Goal: Task Accomplishment & Management: Complete application form

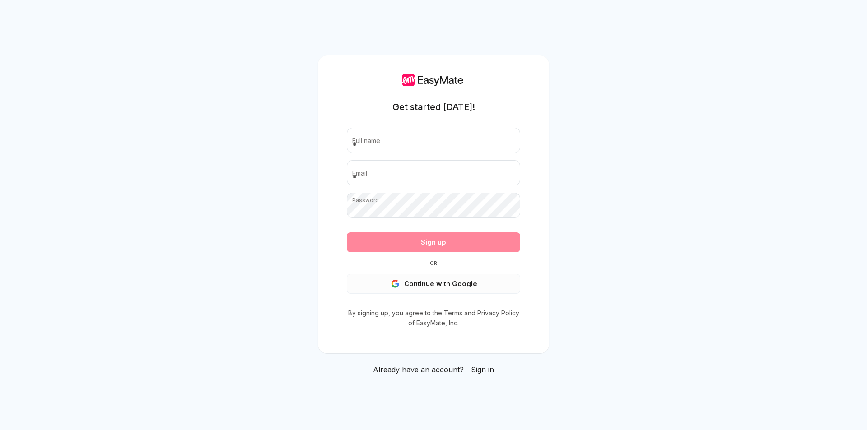
click at [443, 285] on button "Continue with Google" at bounding box center [433, 284] width 173 height 20
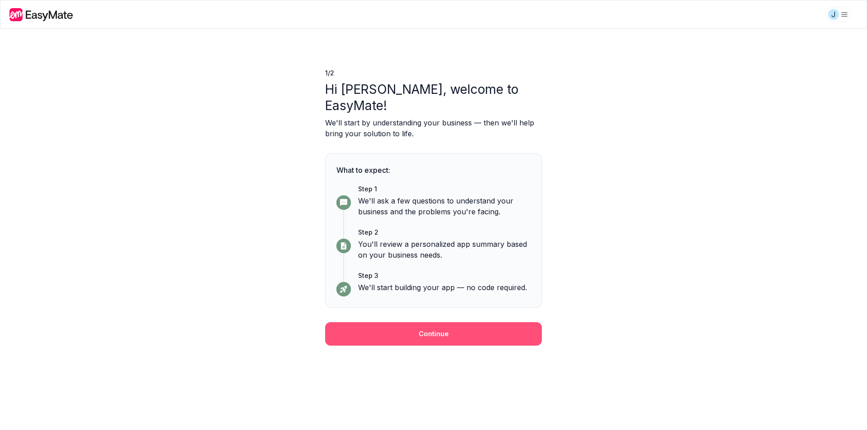
click at [456, 322] on button "Continue" at bounding box center [433, 333] width 217 height 23
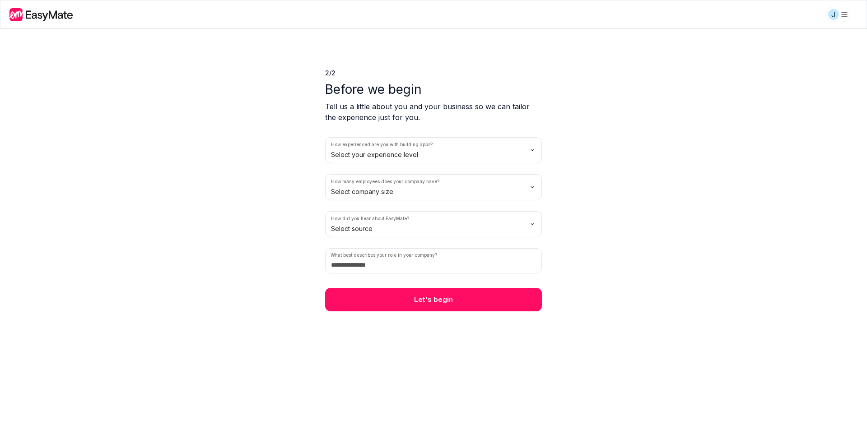
click at [472, 151] on html "J 2 / 2 Before we begin Tell us a little about you and your business so we can …" at bounding box center [433, 215] width 867 height 430
click at [442, 190] on html "J 2 / 2 Before we begin Tell us a little about you and your business so we can …" at bounding box center [433, 215] width 867 height 430
click at [460, 223] on html "J 2 / 2 Before we begin Tell us a little about you and your business so we can …" at bounding box center [433, 215] width 867 height 430
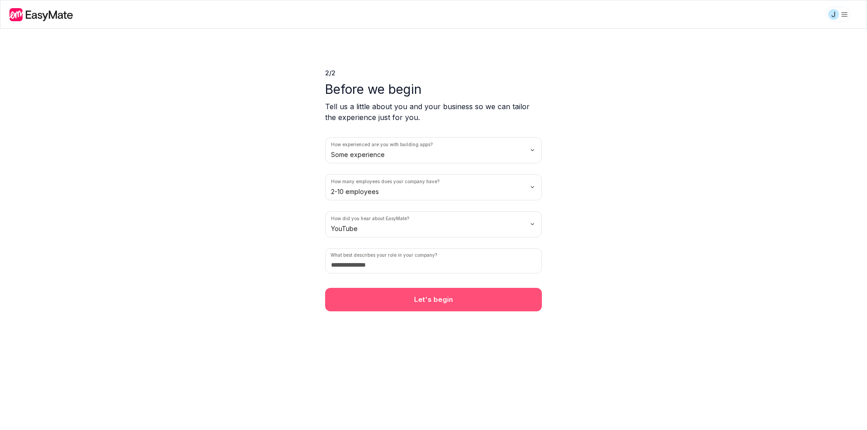
click at [419, 299] on button "Let's begin" at bounding box center [433, 299] width 217 height 23
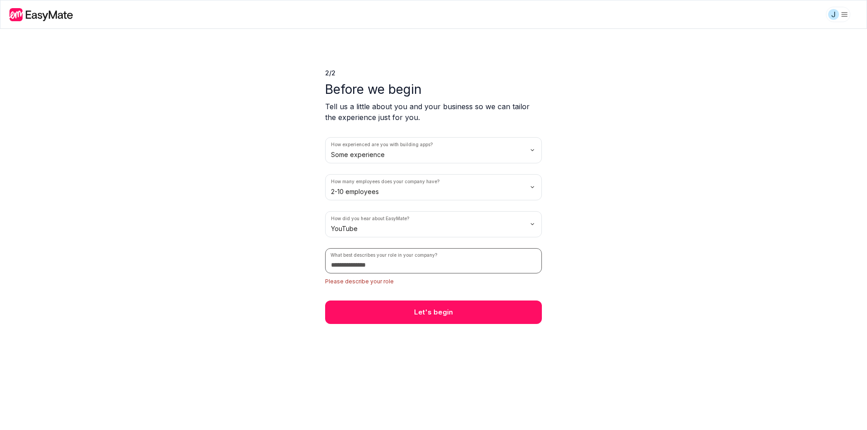
click at [429, 263] on input at bounding box center [433, 260] width 217 height 25
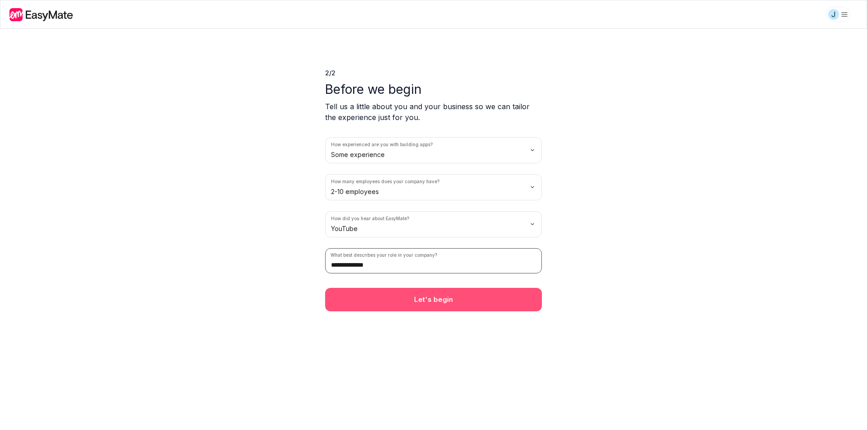
type input "**********"
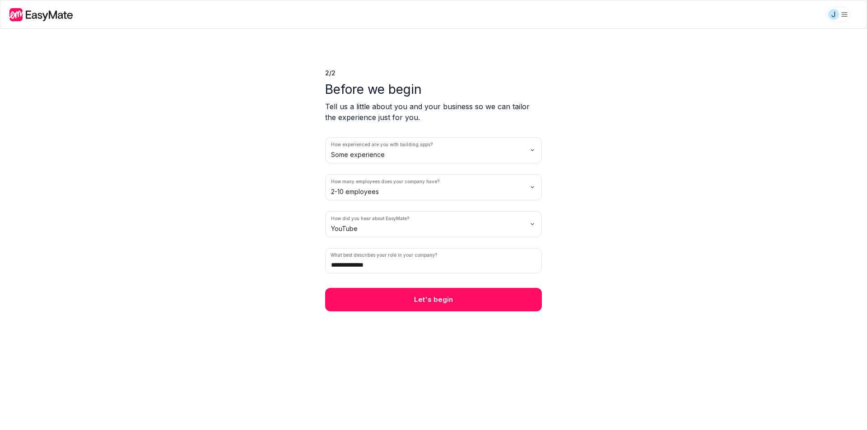
click at [456, 296] on button "Let's begin" at bounding box center [433, 299] width 217 height 23
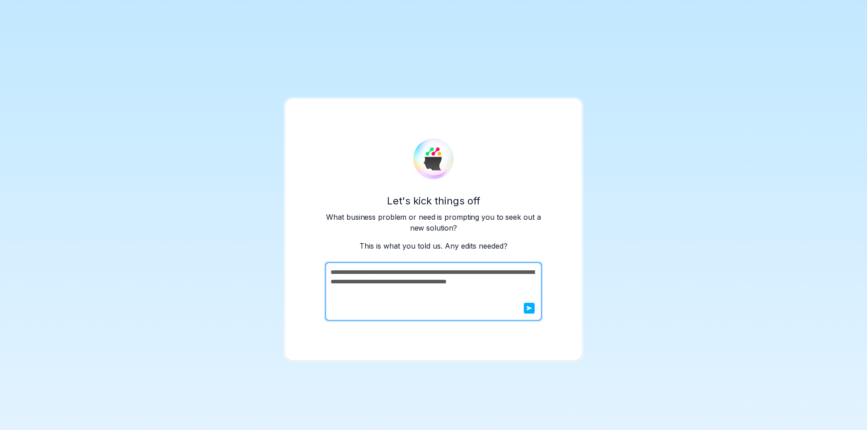
click at [511, 288] on textarea "**********" at bounding box center [432, 291] width 215 height 59
click at [530, 309] on icon "submit" at bounding box center [528, 308] width 5 height 5
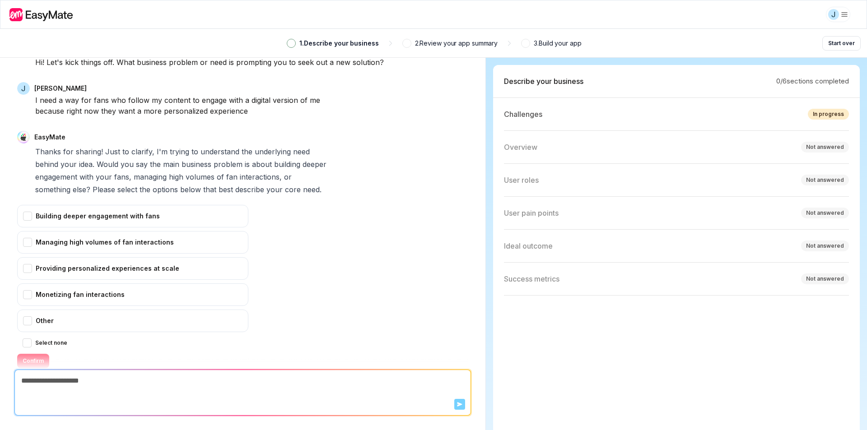
scroll to position [14, 0]
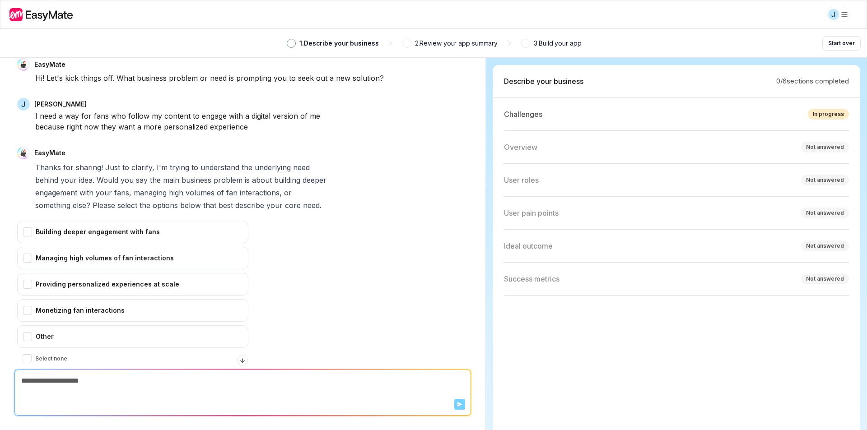
click at [53, 14] on icon at bounding box center [41, 14] width 65 height 13
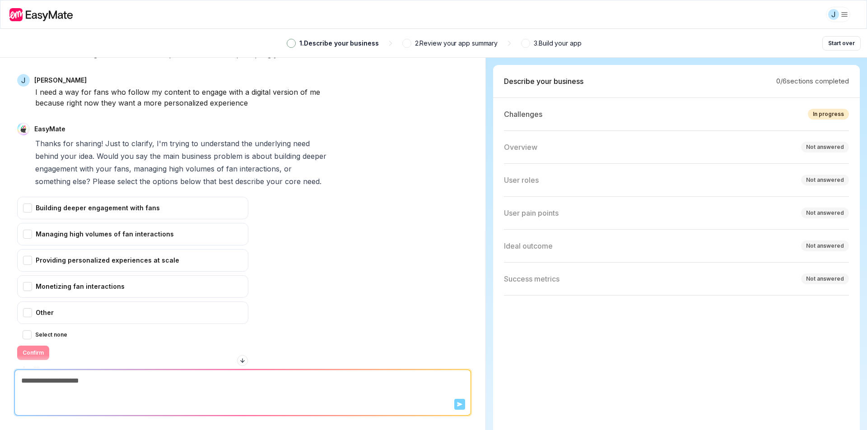
scroll to position [59, 0]
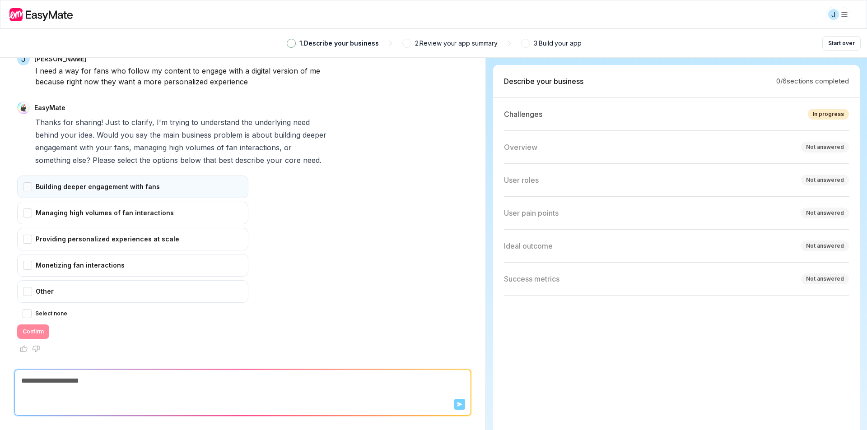
click at [164, 192] on div "Building deeper engagement with fans" at bounding box center [132, 187] width 231 height 23
click at [42, 334] on button "Confirm" at bounding box center [33, 332] width 32 height 14
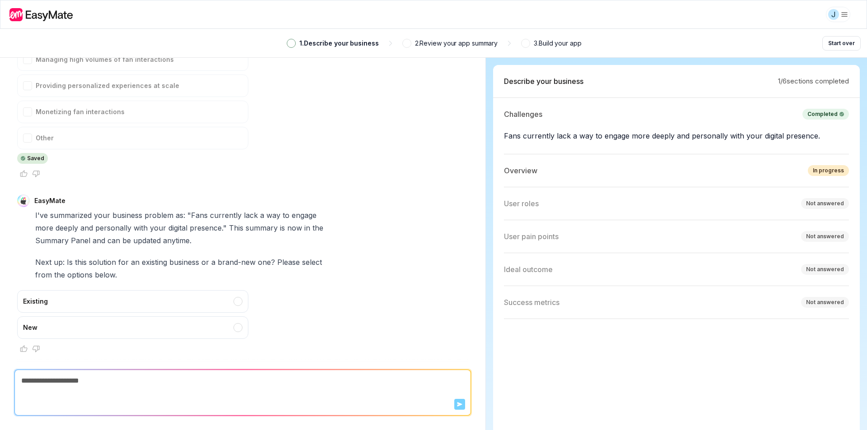
scroll to position [1, 0]
type textarea "*"
